Goal: Task Accomplishment & Management: Complete application form

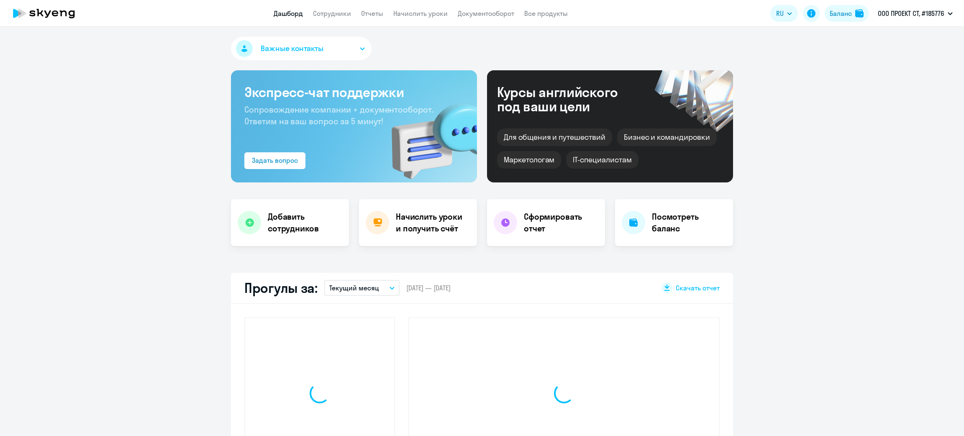
select select "30"
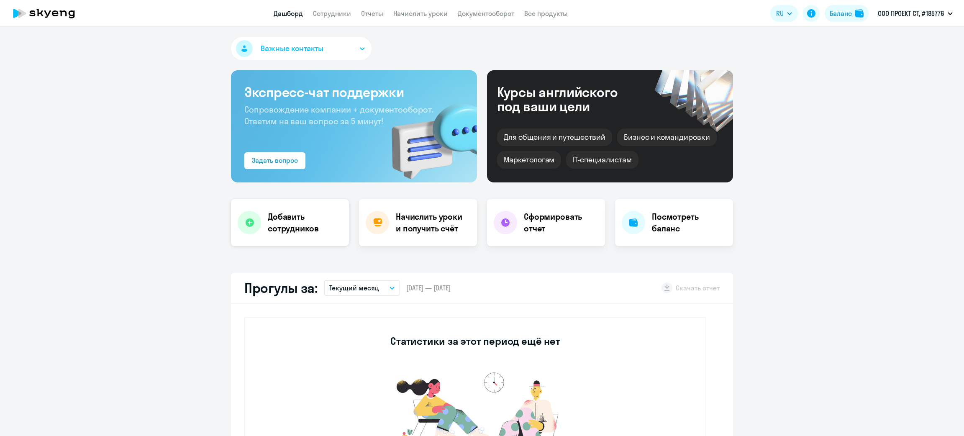
click at [283, 225] on h4 "Добавить сотрудников" at bounding box center [305, 222] width 74 height 23
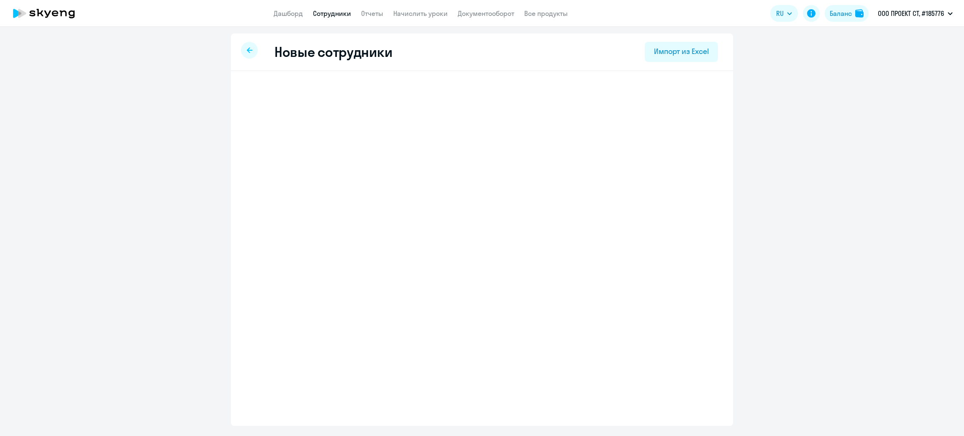
select select "english_adult_f2g_base"
select select "3"
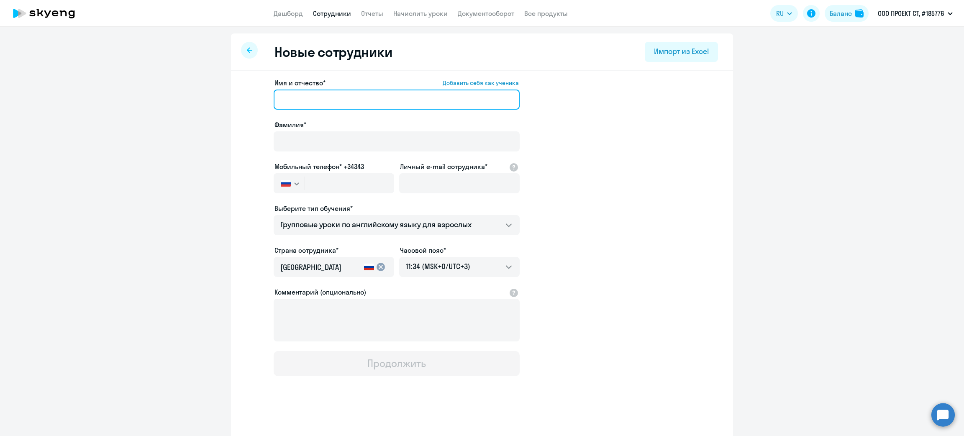
click at [342, 97] on input "Имя и отчество* Добавить себя как ученика" at bounding box center [397, 100] width 246 height 20
paste input "[PERSON_NAME]"
type input "[PERSON_NAME]"
click at [305, 130] on div "Фамилия*" at bounding box center [397, 137] width 246 height 35
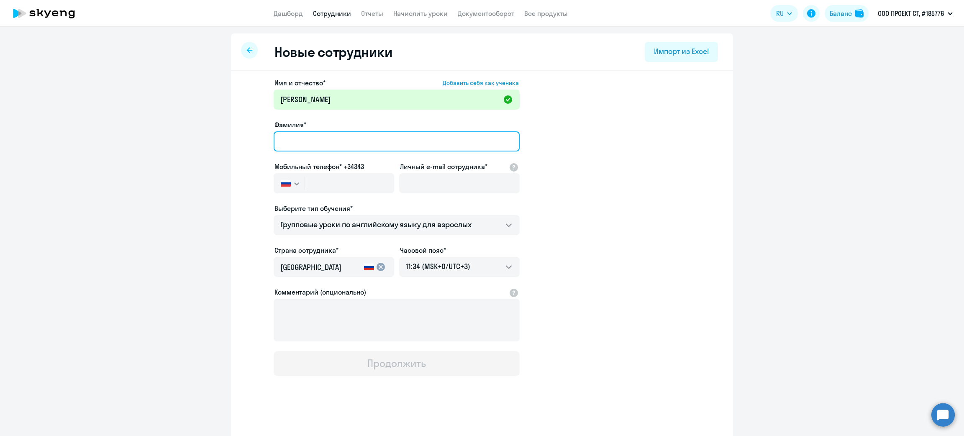
click at [348, 144] on input "Фамилия*" at bounding box center [397, 141] width 246 height 20
paste input "Мельник"
type input "Мельник"
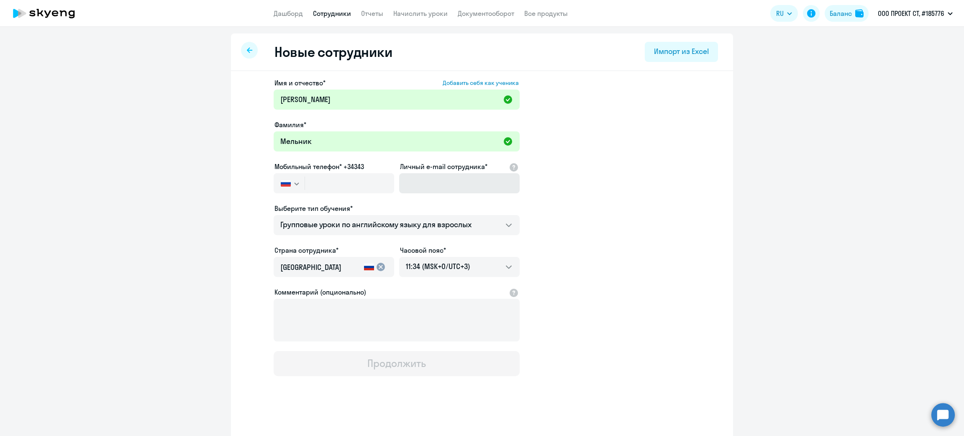
drag, startPoint x: 441, startPoint y: 196, endPoint x: 449, endPoint y: 185, distance: 13.4
click at [441, 195] on div at bounding box center [459, 194] width 121 height 3
click at [449, 185] on input "Личный e-mail сотрудника*" at bounding box center [459, 183] width 121 height 20
paste input "[EMAIL_ADDRESS][DOMAIN_NAME]"
type input "[EMAIL_ADDRESS][DOMAIN_NAME]"
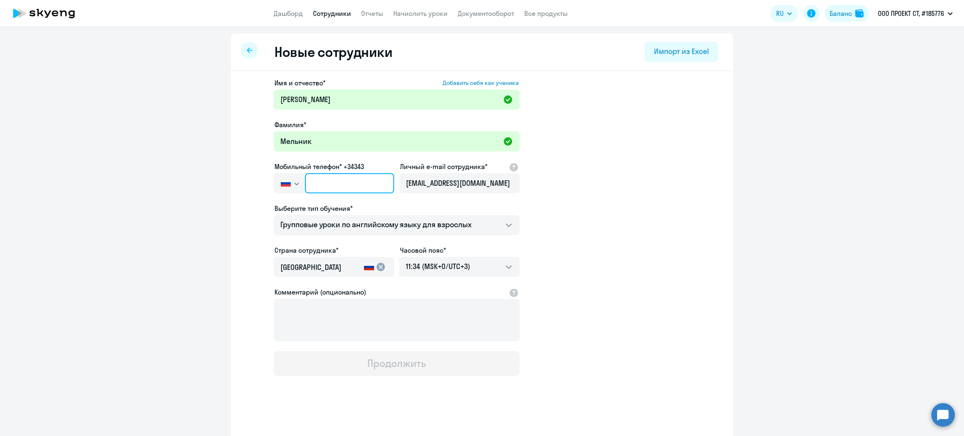
click at [339, 183] on input "text" at bounding box center [349, 183] width 89 height 20
paste input "[PHONE_NUMBER]"
type input "[PHONE_NUMBER]"
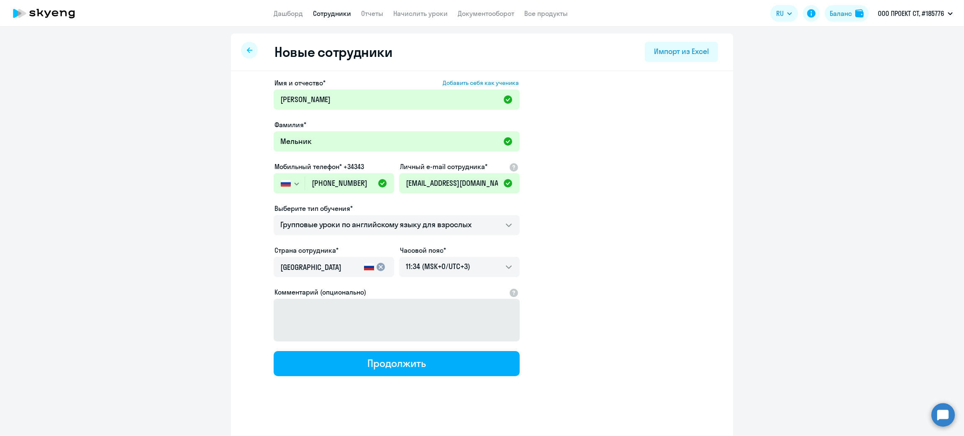
click at [388, 370] on button "Продолжить" at bounding box center [397, 363] width 246 height 25
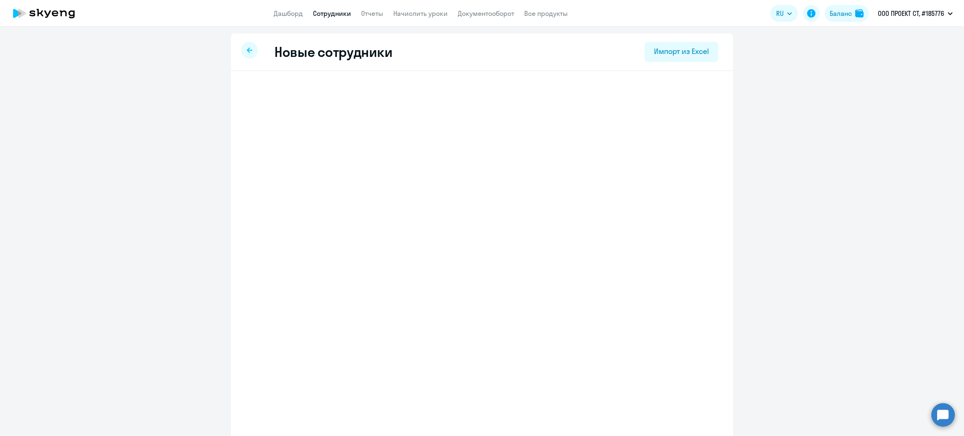
select select "english_adult_f2g_base"
select select "3"
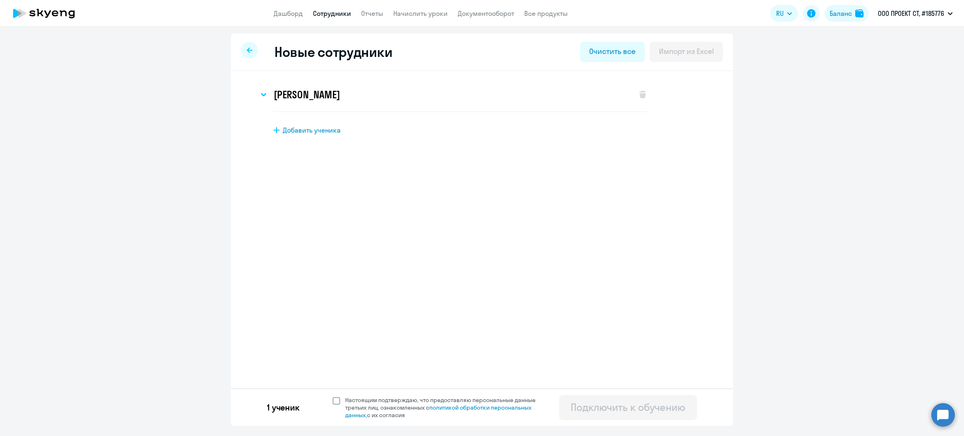
click at [338, 401] on span at bounding box center [337, 401] width 8 height 8
click at [333, 396] on input "Настоящим подтверждаю, что предоставляю персональные данные третьих лиц, ознако…" at bounding box center [332, 396] width 0 height 0
checkbox input "true"
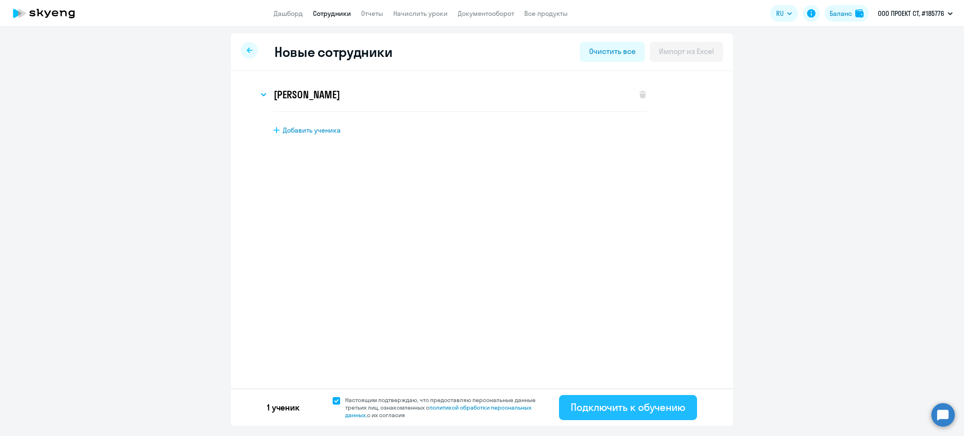
click at [602, 403] on div "Подключить к обучению" at bounding box center [628, 406] width 115 height 13
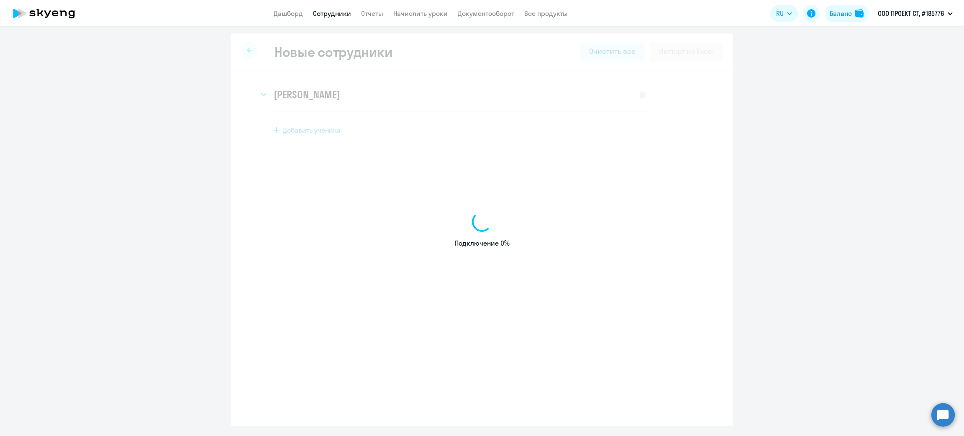
select select "english_adult_f2g_base"
select select "3"
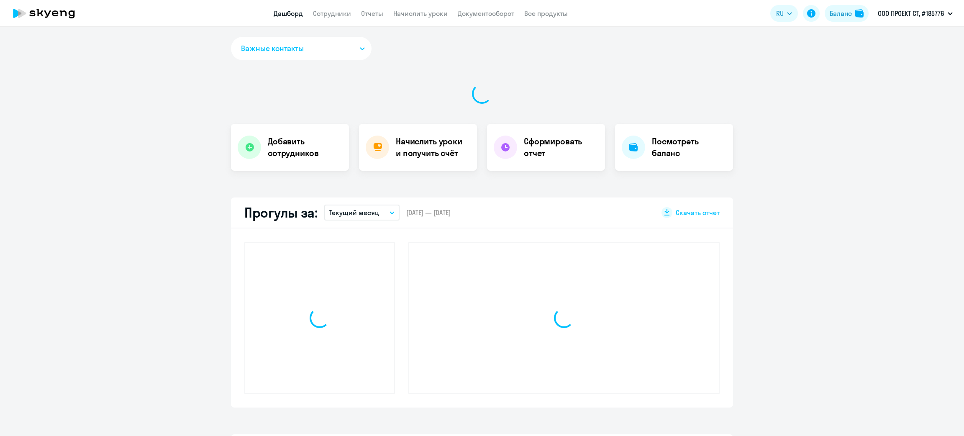
select select "30"
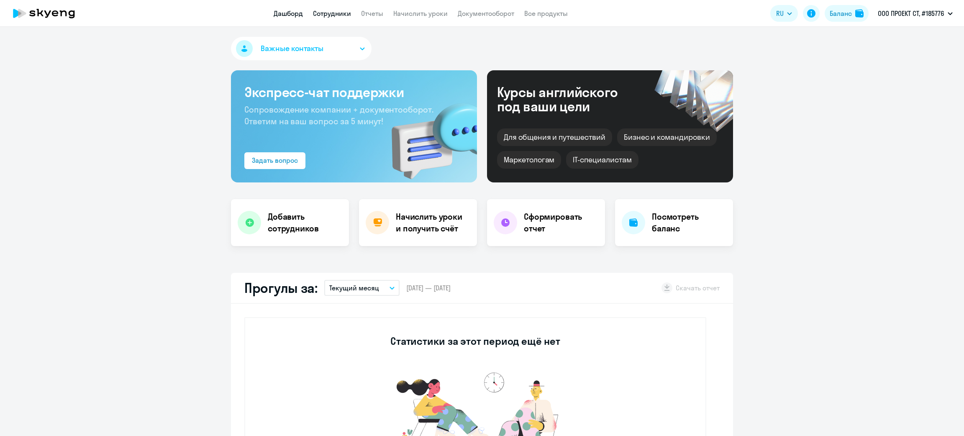
click at [322, 11] on link "Сотрудники" at bounding box center [332, 13] width 38 height 8
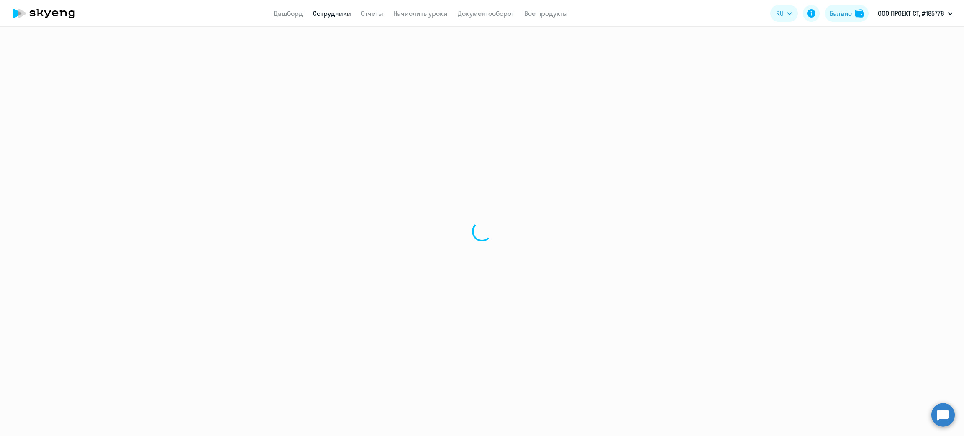
select select "30"
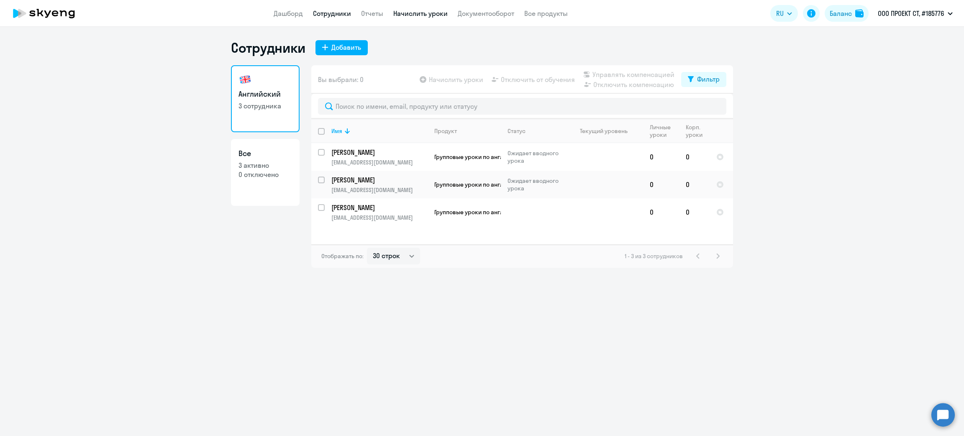
click at [413, 10] on link "Начислить уроки" at bounding box center [420, 13] width 54 height 8
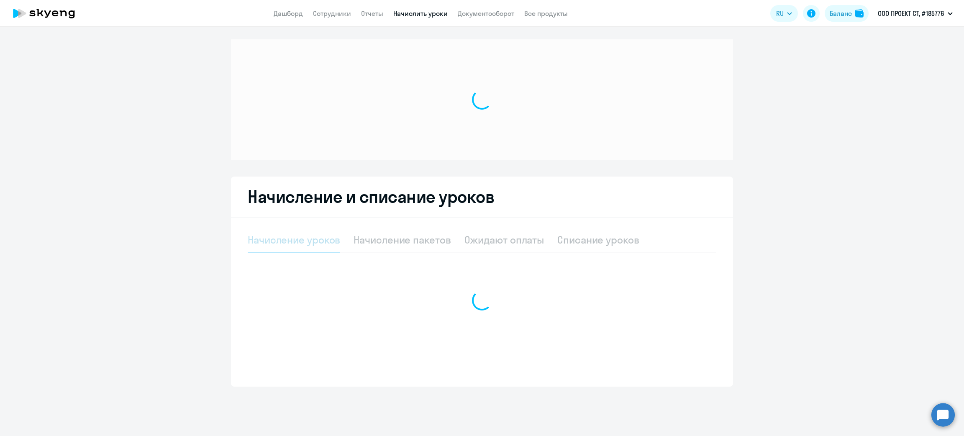
select select "10"
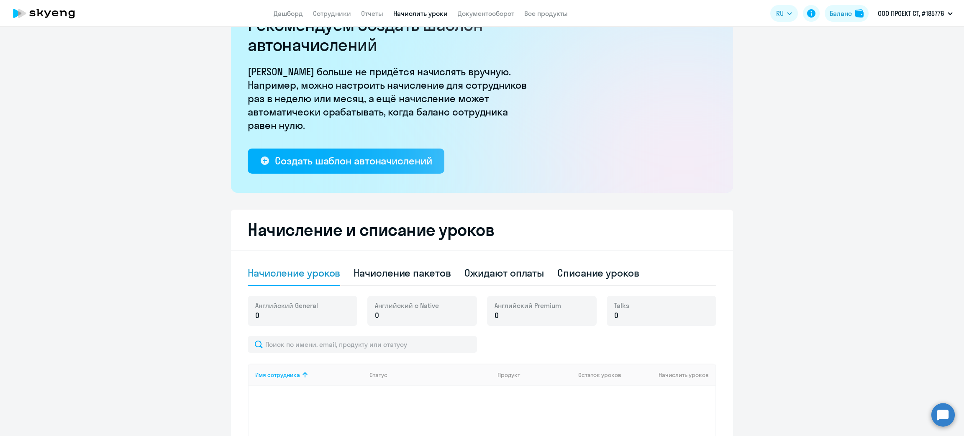
scroll to position [126, 0]
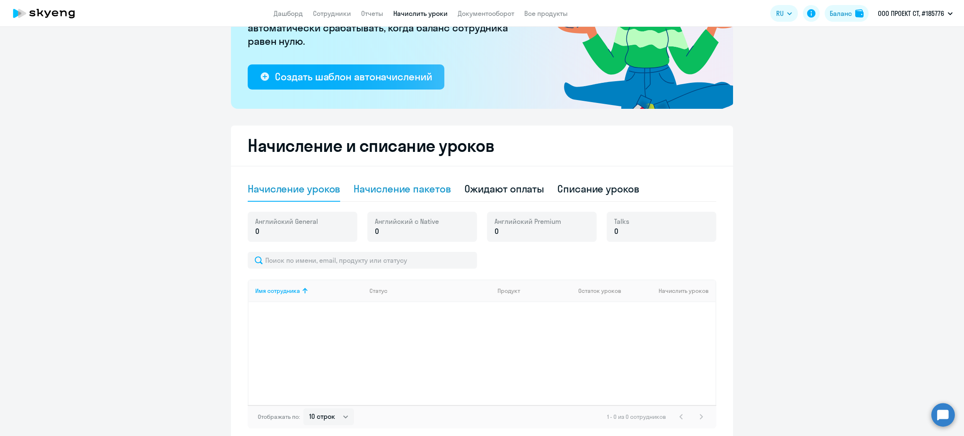
click at [401, 186] on div "Начисление пакетов" at bounding box center [402, 188] width 97 height 13
select select "10"
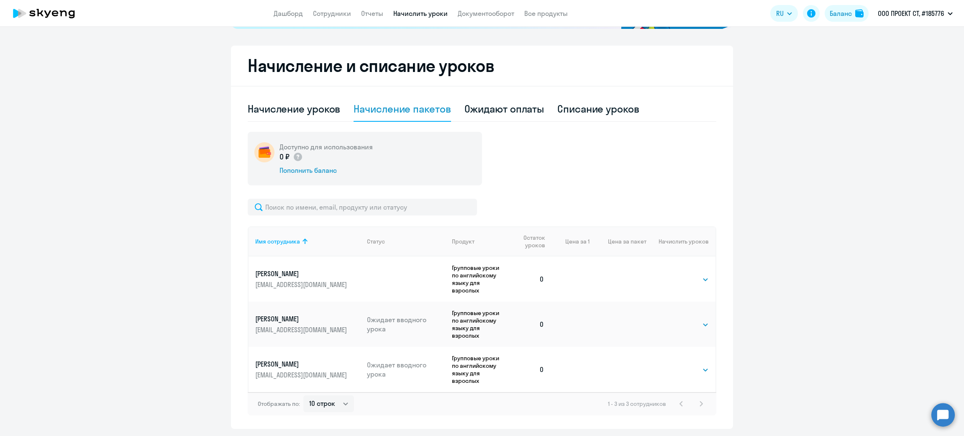
scroll to position [209, 0]
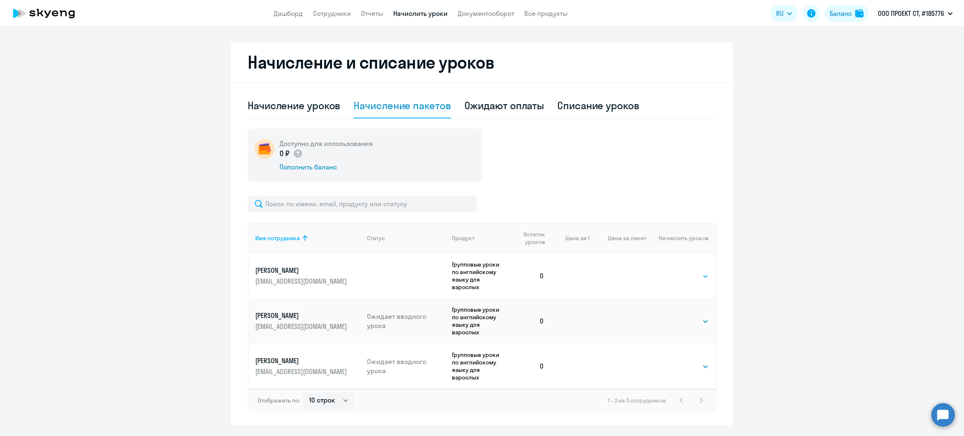
click at [687, 271] on select "Выбрать 48 64 96" at bounding box center [692, 276] width 34 height 10
click at [629, 251] on th "Цена за пакет" at bounding box center [618, 238] width 57 height 30
click at [675, 272] on select "Выбрать 48 64 96" at bounding box center [692, 276] width 34 height 10
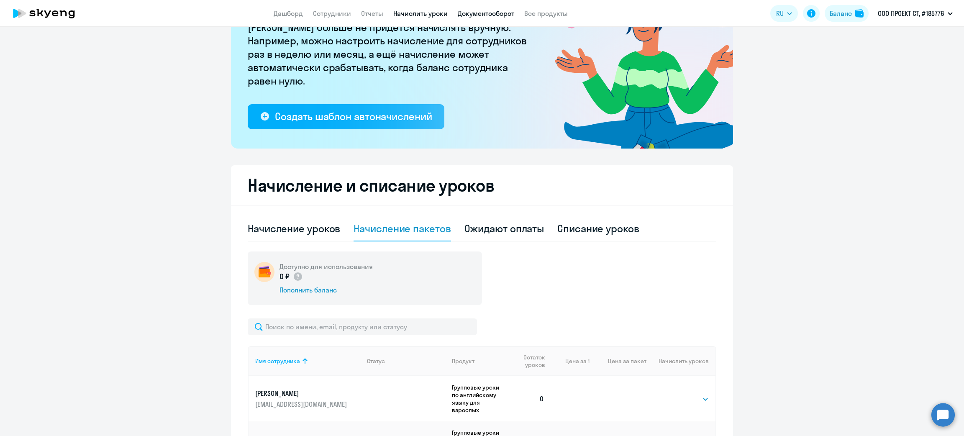
scroll to position [83, 0]
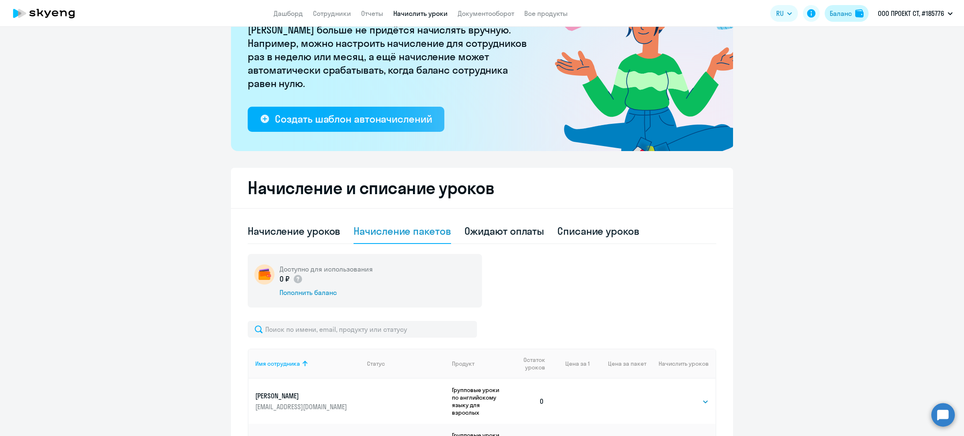
click at [833, 18] on div "Баланс" at bounding box center [841, 13] width 22 height 10
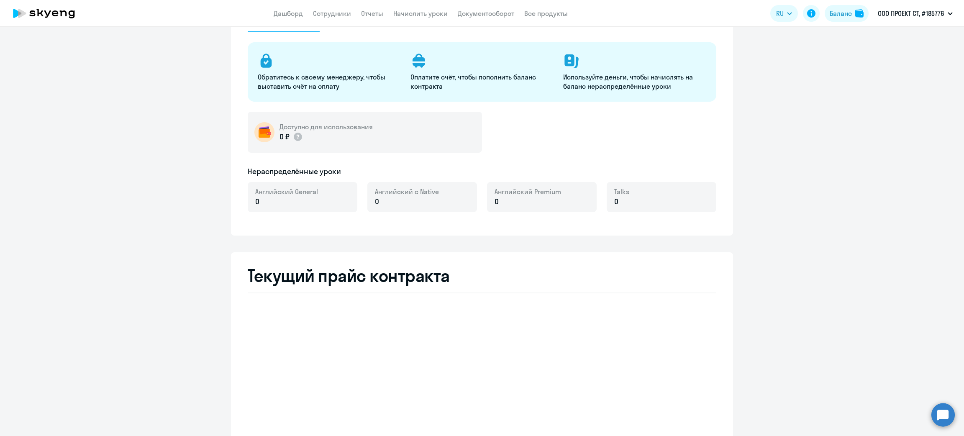
select select "english_adult_not_native_speaker"
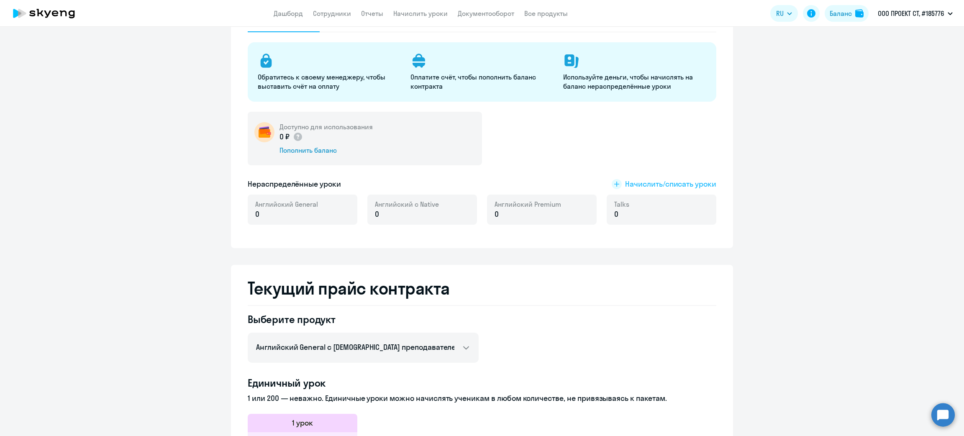
click at [626, 183] on span "Начислить/списать уроки" at bounding box center [670, 184] width 91 height 11
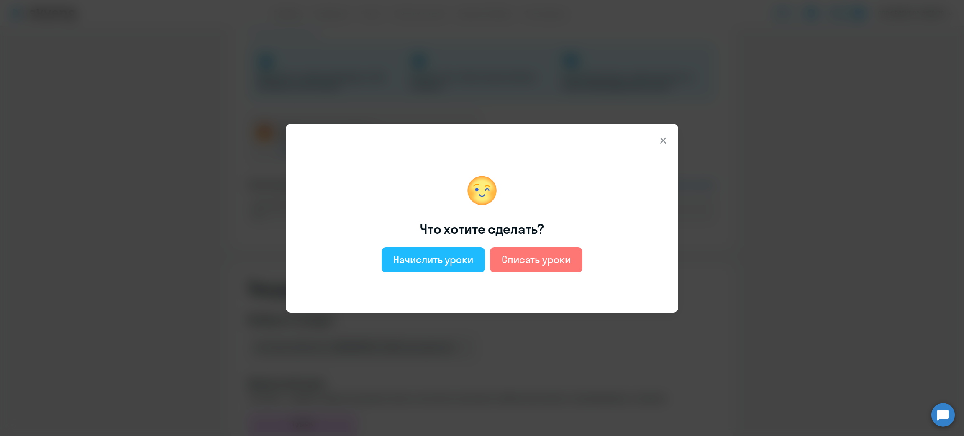
click at [418, 262] on div "Начислить уроки" at bounding box center [433, 259] width 80 height 13
select select "english_adult_not_native_speaker"
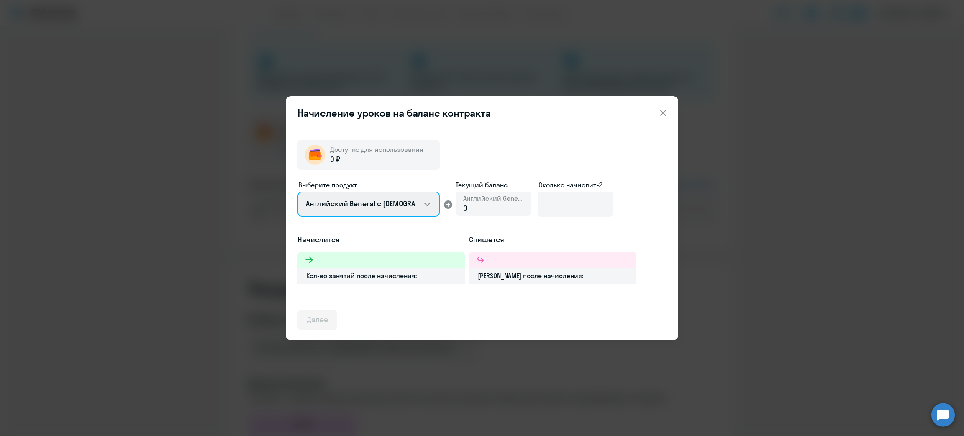
click at [391, 197] on select "Английский General с русскоговорящим преподавателем Английский General с англог…" at bounding box center [369, 204] width 142 height 25
click at [658, 113] on icon at bounding box center [663, 113] width 10 height 10
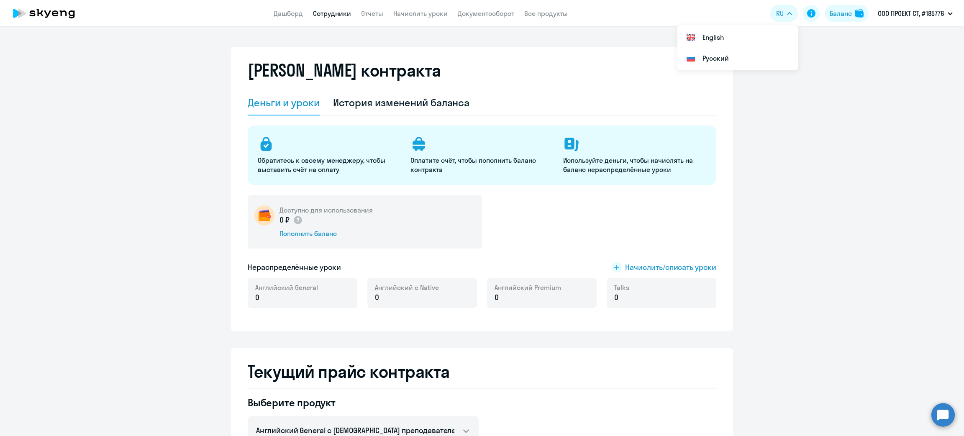
click at [340, 15] on link "Сотрудники" at bounding box center [332, 13] width 38 height 8
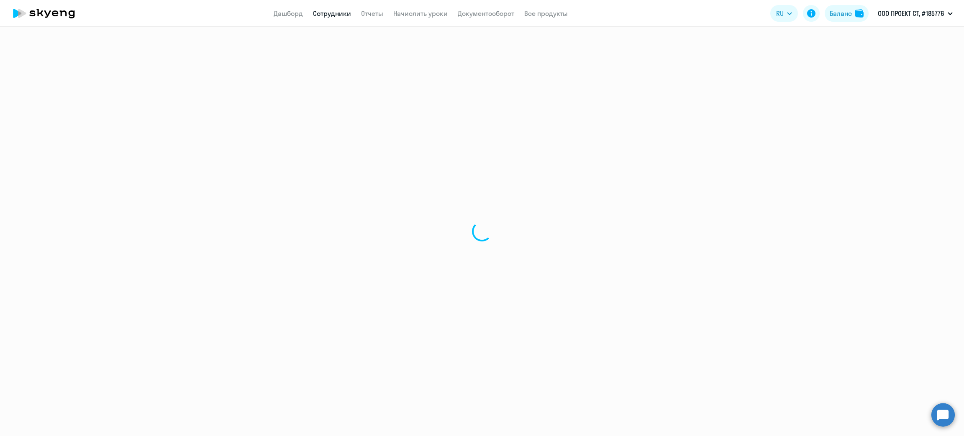
select select "30"
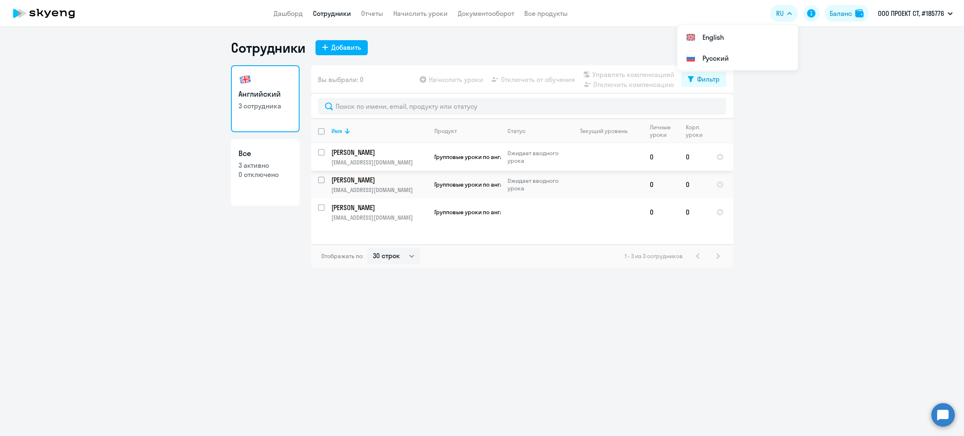
click at [406, 151] on p "Мельник Алла Леонидовна" at bounding box center [378, 152] width 95 height 9
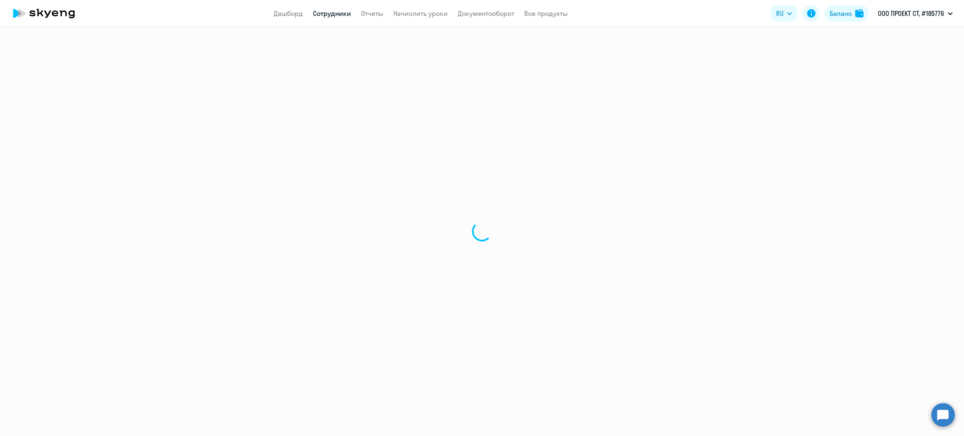
select select "english"
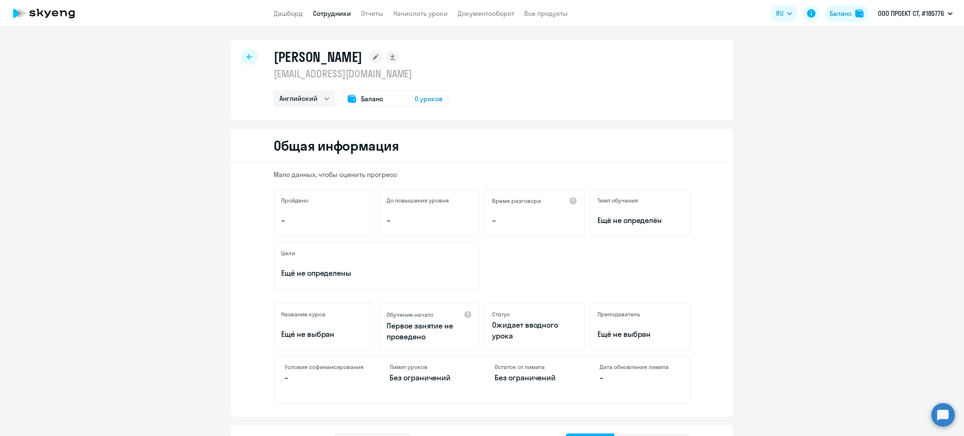
click at [415, 101] on span "0 уроков" at bounding box center [429, 99] width 28 height 10
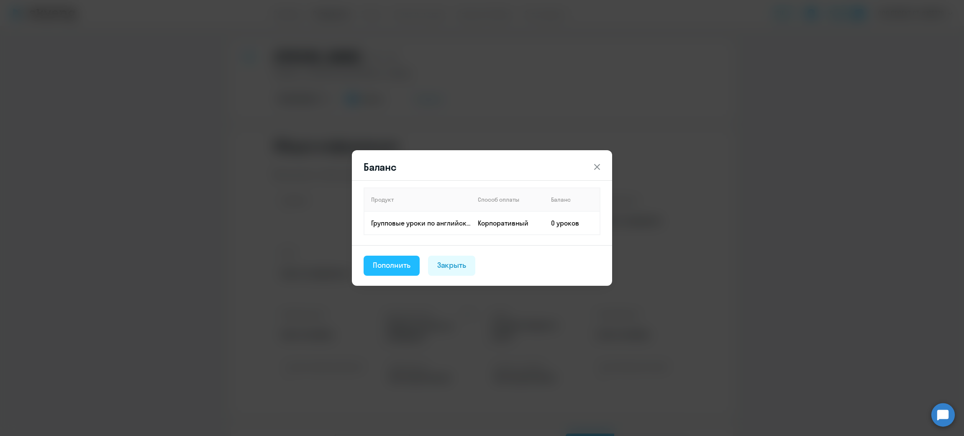
click at [403, 265] on div "Пополнить" at bounding box center [392, 265] width 38 height 11
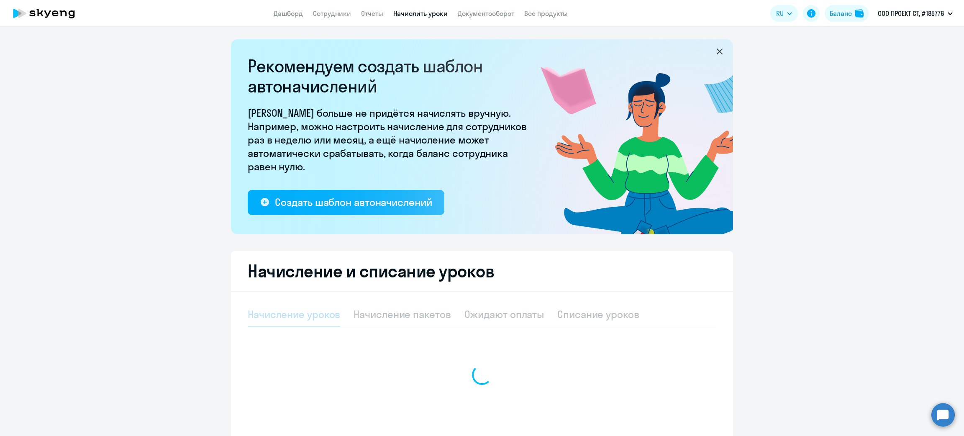
select select "10"
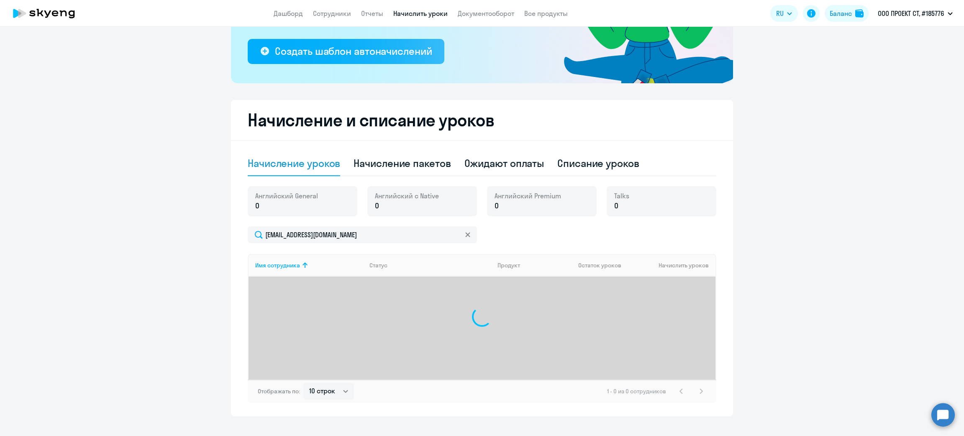
scroll to position [164, 0]
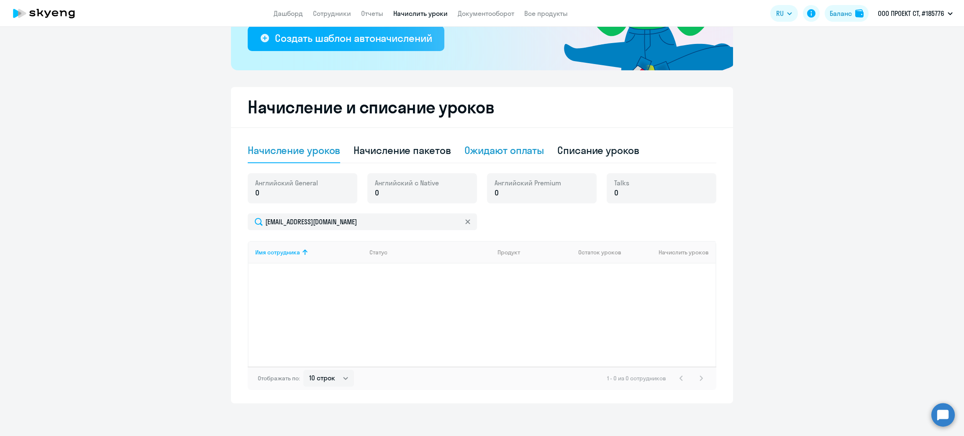
click at [476, 144] on div "Ожидают оплаты" at bounding box center [505, 150] width 80 height 13
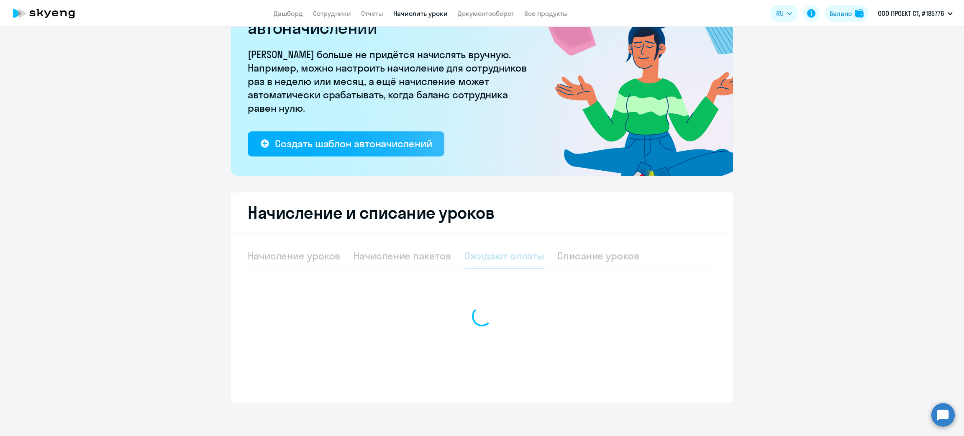
scroll to position [58, 0]
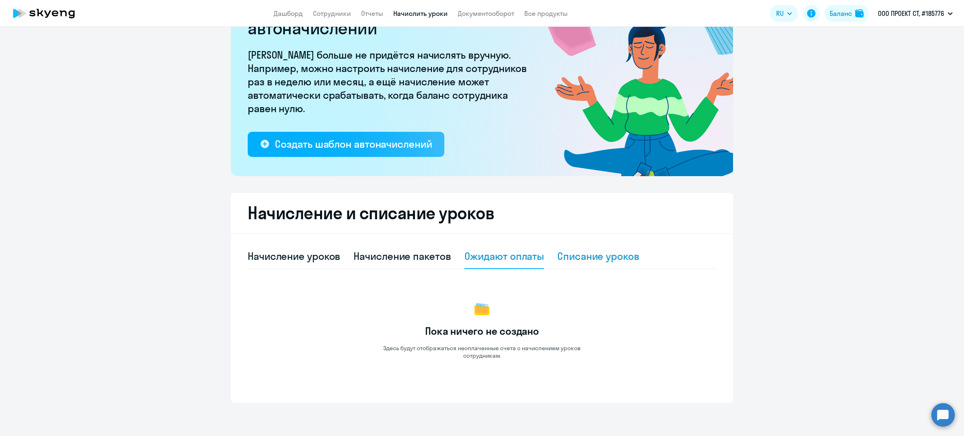
click at [599, 247] on div "Списание уроков" at bounding box center [598, 256] width 82 height 25
select select "10"
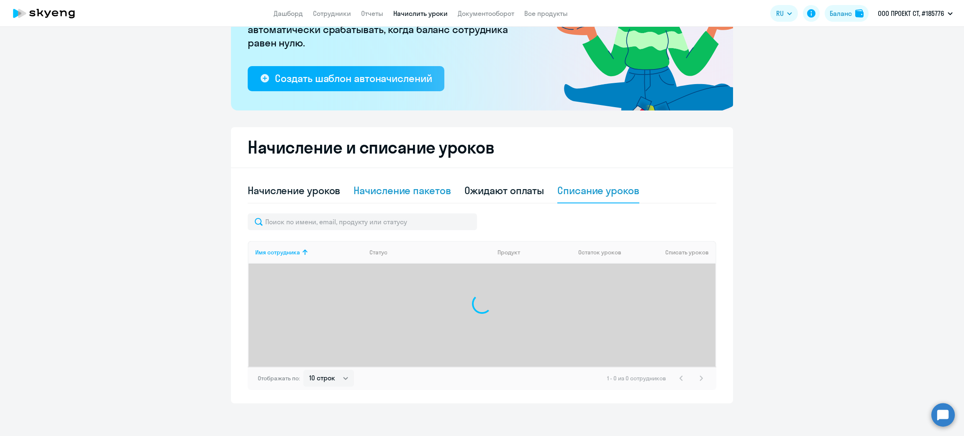
click at [413, 185] on div "Начисление пакетов" at bounding box center [402, 190] width 97 height 13
select select "10"
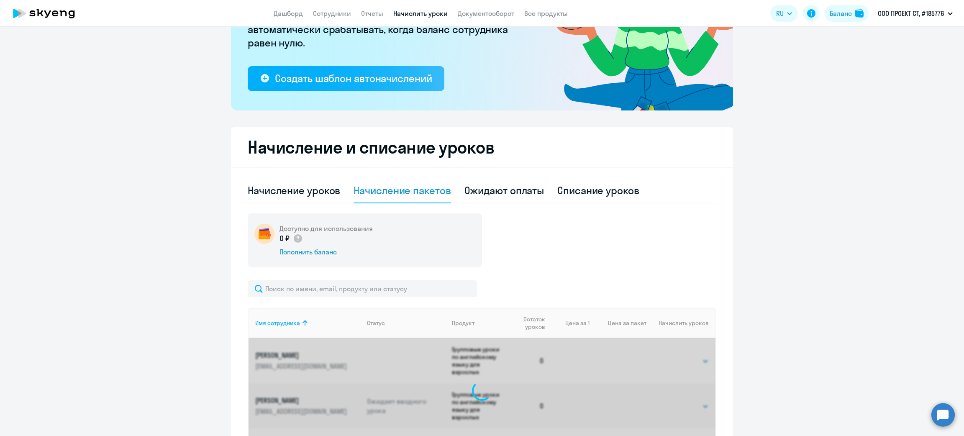
scroll to position [164, 0]
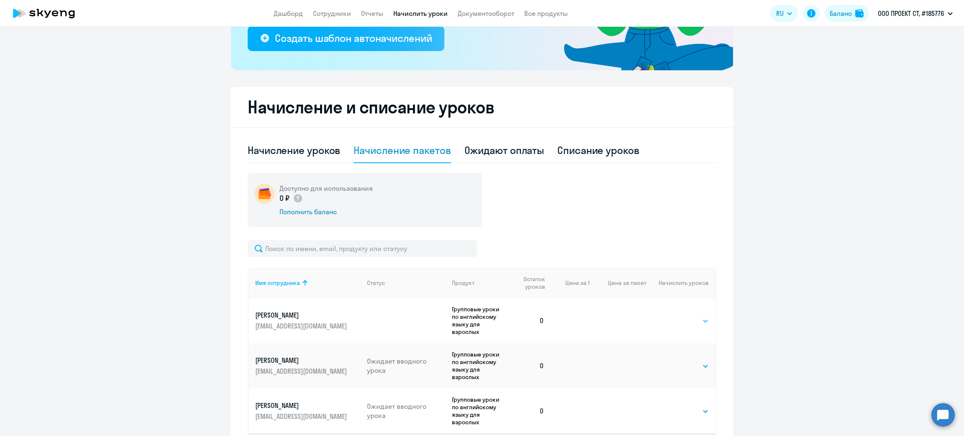
click at [675, 316] on select "Выбрать 48 64 96" at bounding box center [692, 321] width 34 height 10
select select "48"
click at [675, 316] on select "Выбрать 48 64 96" at bounding box center [692, 321] width 34 height 10
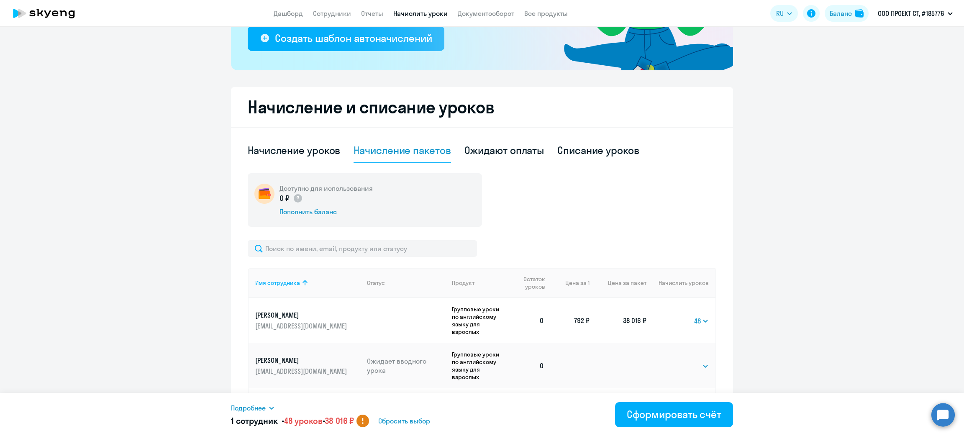
click at [687, 317] on td "Выбрать 48 64 96 48" at bounding box center [681, 320] width 69 height 45
click at [698, 318] on select "Выбрать 48 64 96" at bounding box center [701, 321] width 15 height 10
click at [796, 311] on ng-component "Рекомендуем создать шаблон автоначислений Уроки больше не придётся начислять вр…" at bounding box center [482, 172] width 964 height 595
click at [306, 218] on div "Доступно для использования 0 ₽ Пополнить баланс" at bounding box center [365, 200] width 234 height 54
click at [312, 215] on div "Пополнить баланс" at bounding box center [326, 211] width 93 height 9
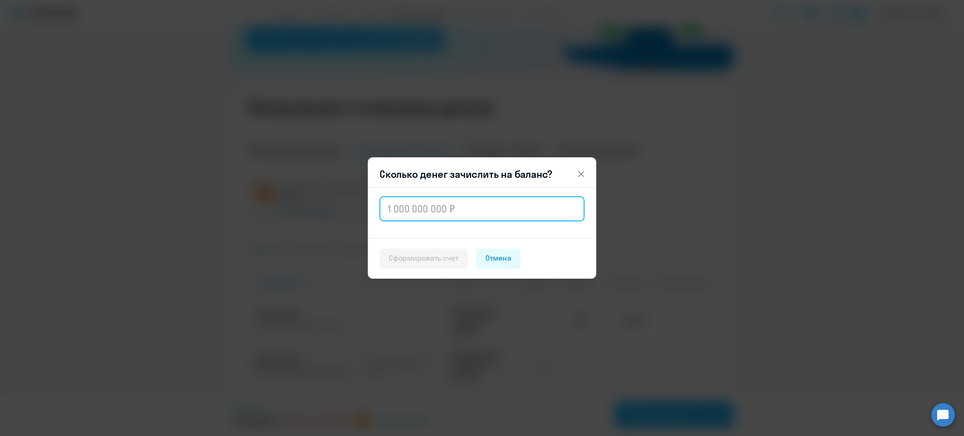
click at [441, 213] on input "text" at bounding box center [482, 208] width 205 height 25
paste input "61,77"
click at [400, 210] on input "61,77" at bounding box center [482, 208] width 205 height 25
click at [429, 210] on input "6 177" at bounding box center [482, 208] width 205 height 25
type input "61 776"
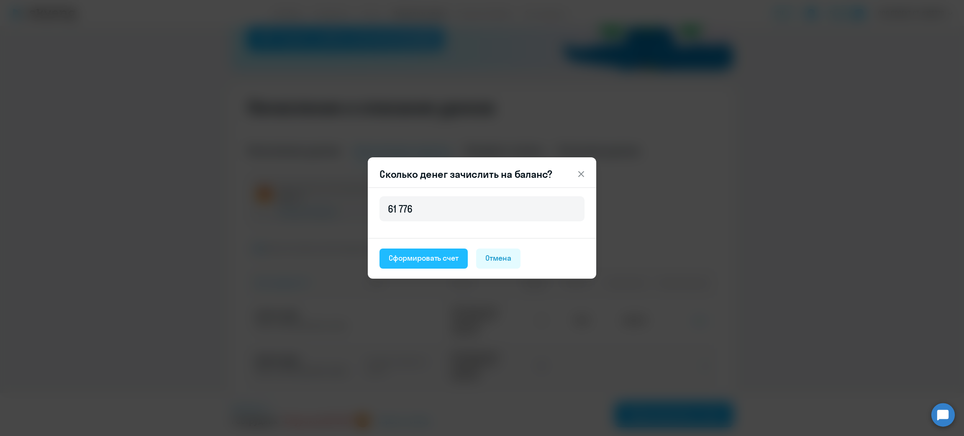
click at [418, 257] on div "Сформировать счет" at bounding box center [424, 258] width 70 height 11
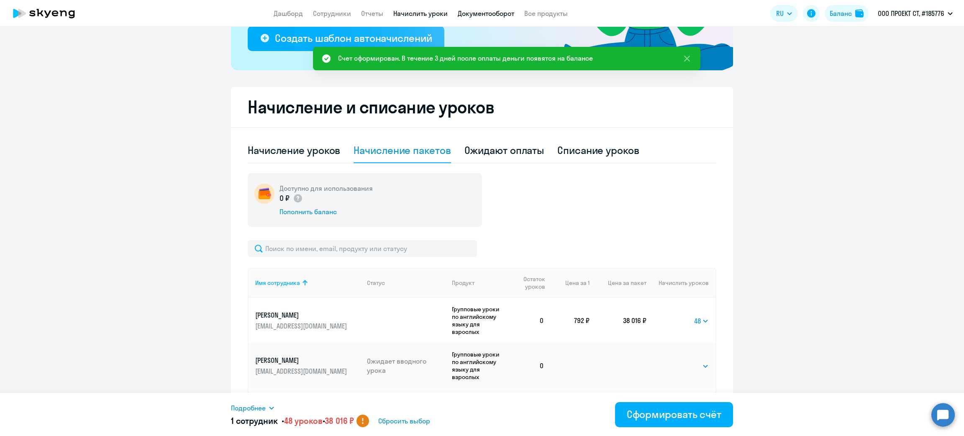
click at [493, 12] on link "Документооборот" at bounding box center [486, 13] width 56 height 8
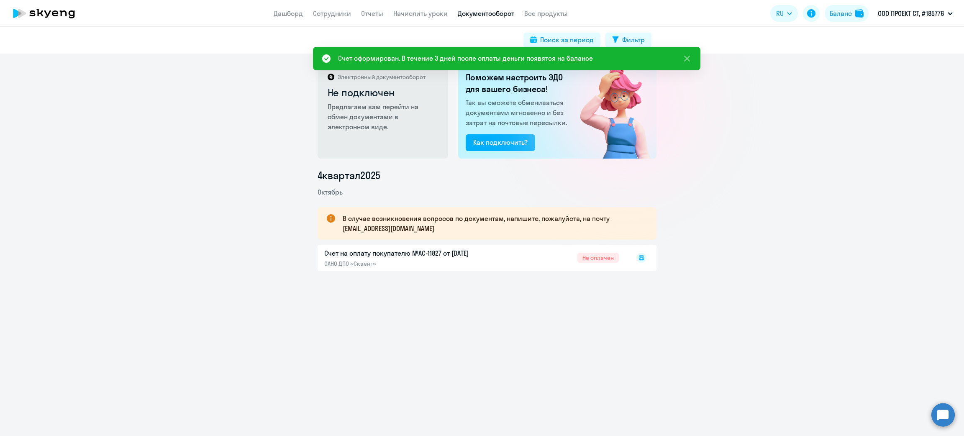
click at [638, 258] on rect at bounding box center [642, 258] width 10 height 10
click at [639, 259] on icon at bounding box center [641, 257] width 5 height 5
click at [640, 257] on icon at bounding box center [641, 257] width 3 height 0
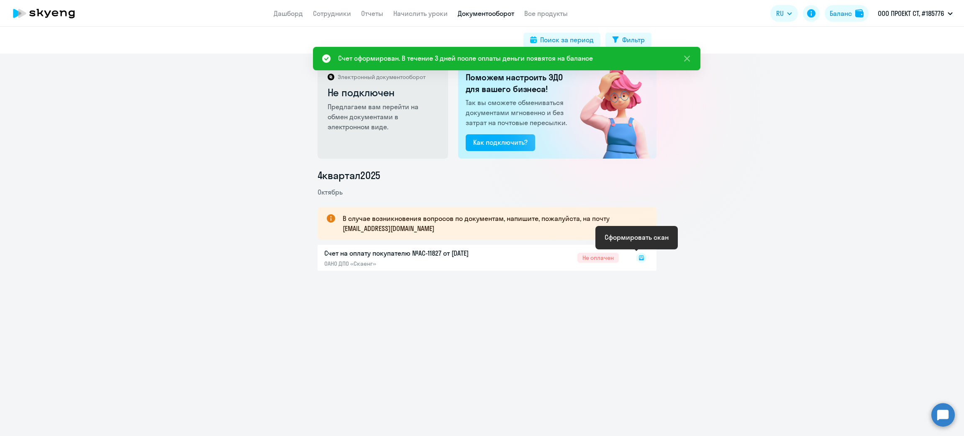
click at [637, 257] on rect at bounding box center [642, 258] width 10 height 10
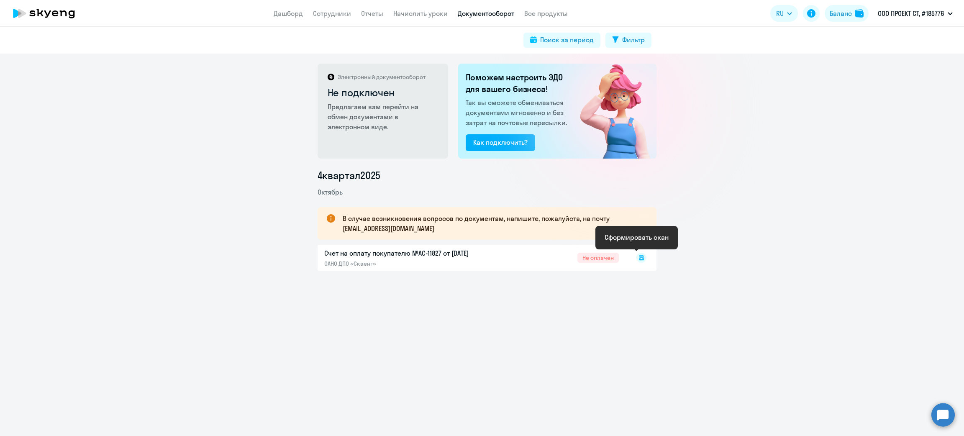
click at [637, 257] on rect at bounding box center [642, 258] width 10 height 10
click at [637, 257] on div at bounding box center [633, 257] width 28 height 19
click at [639, 258] on icon at bounding box center [641, 256] width 5 height 4
